Goal: Navigation & Orientation: Find specific page/section

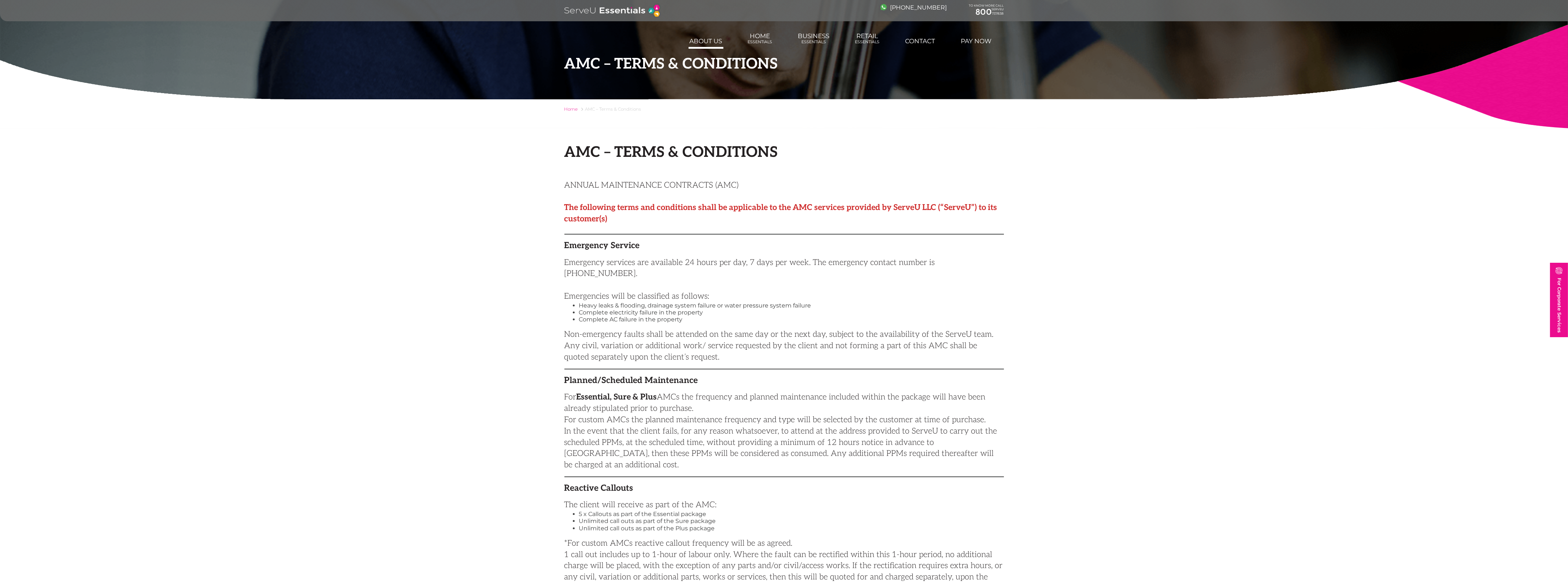
click at [693, 39] on link "About us" at bounding box center [705, 41] width 35 height 15
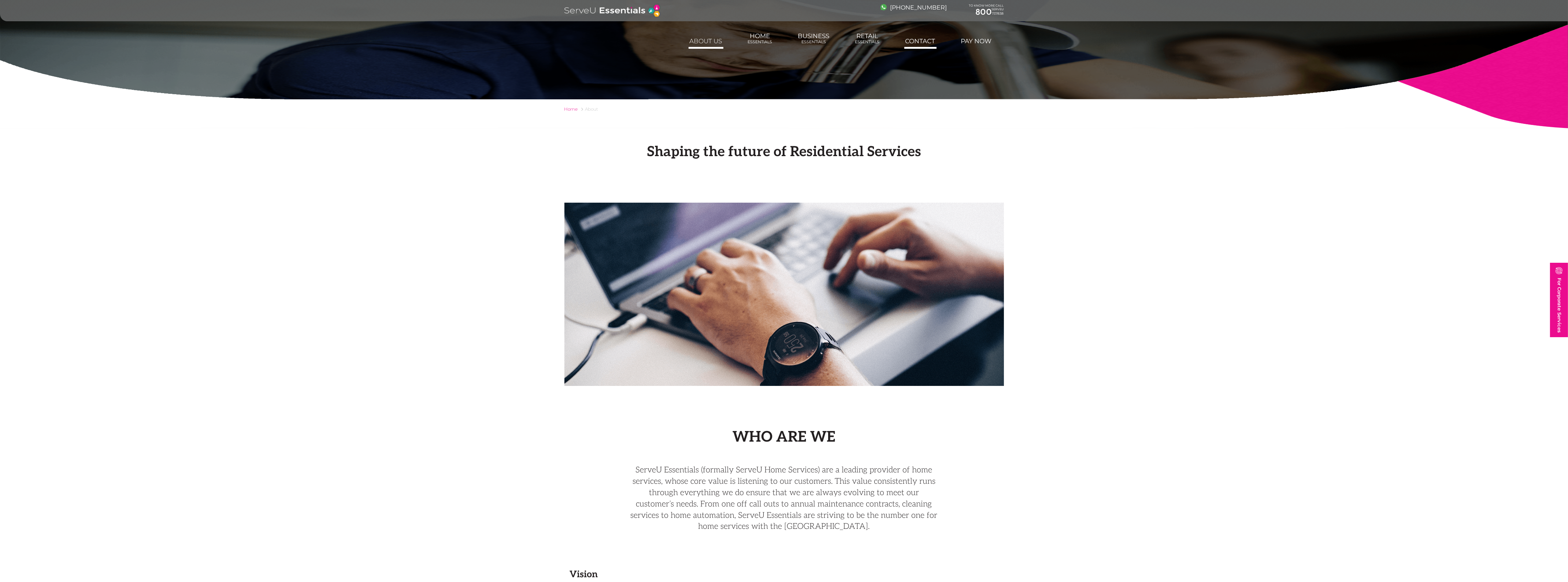
click at [912, 41] on link "Contact" at bounding box center [920, 41] width 32 height 15
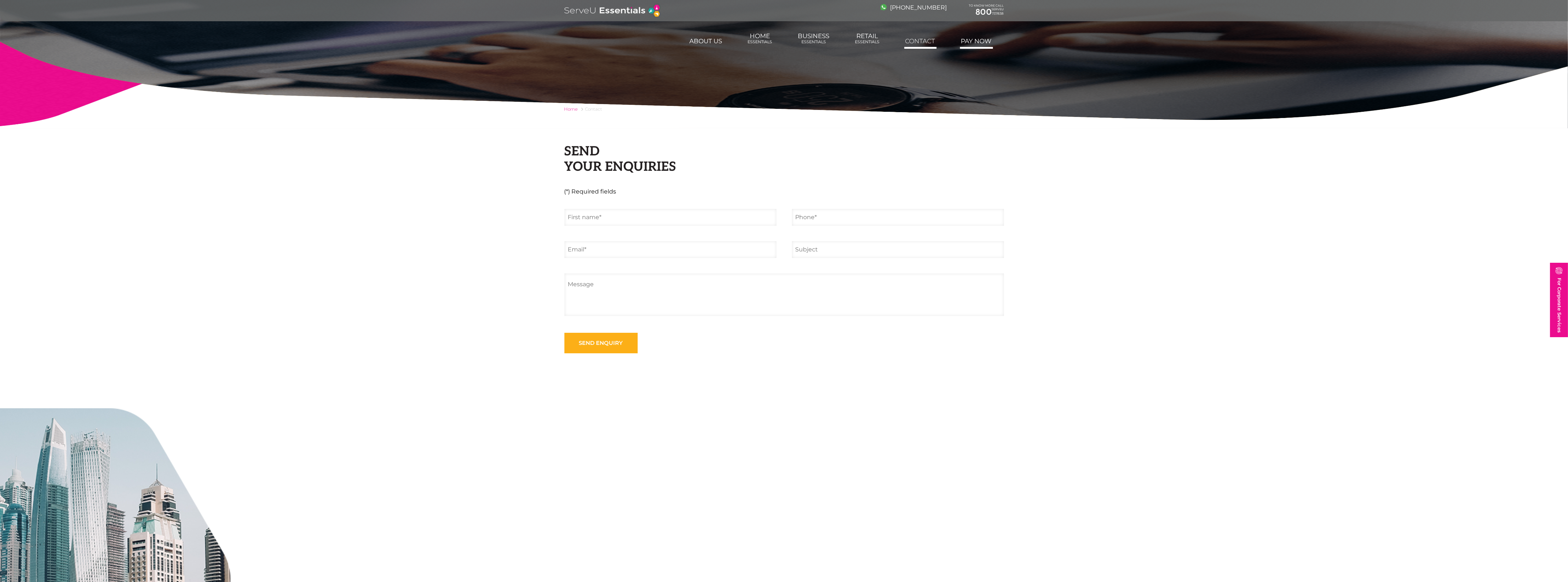
click at [977, 46] on link "Pay Now" at bounding box center [976, 41] width 33 height 15
